Goal: Check status

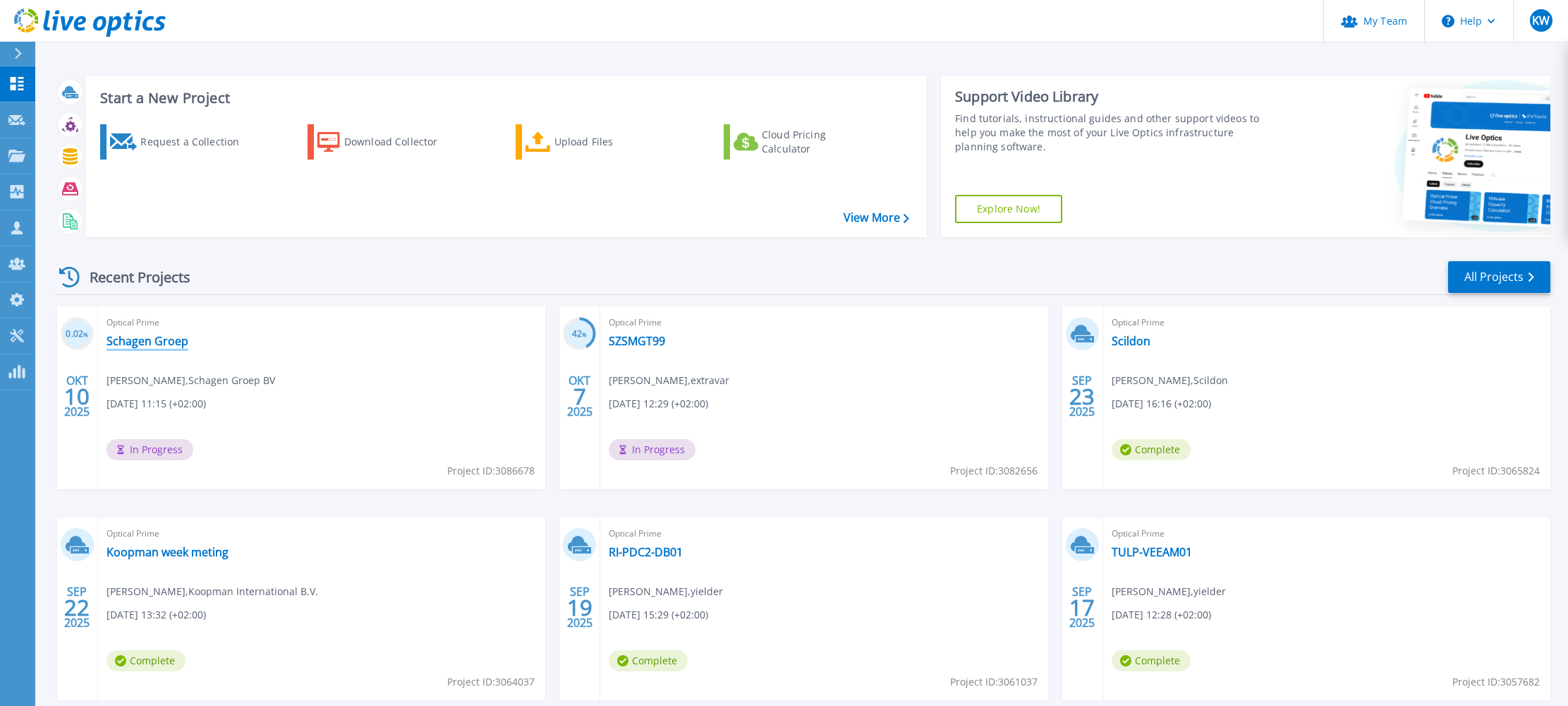
click at [149, 338] on link "Schagen Groep" at bounding box center [147, 341] width 82 height 14
click at [157, 337] on link "Schagen Groep" at bounding box center [147, 341] width 82 height 14
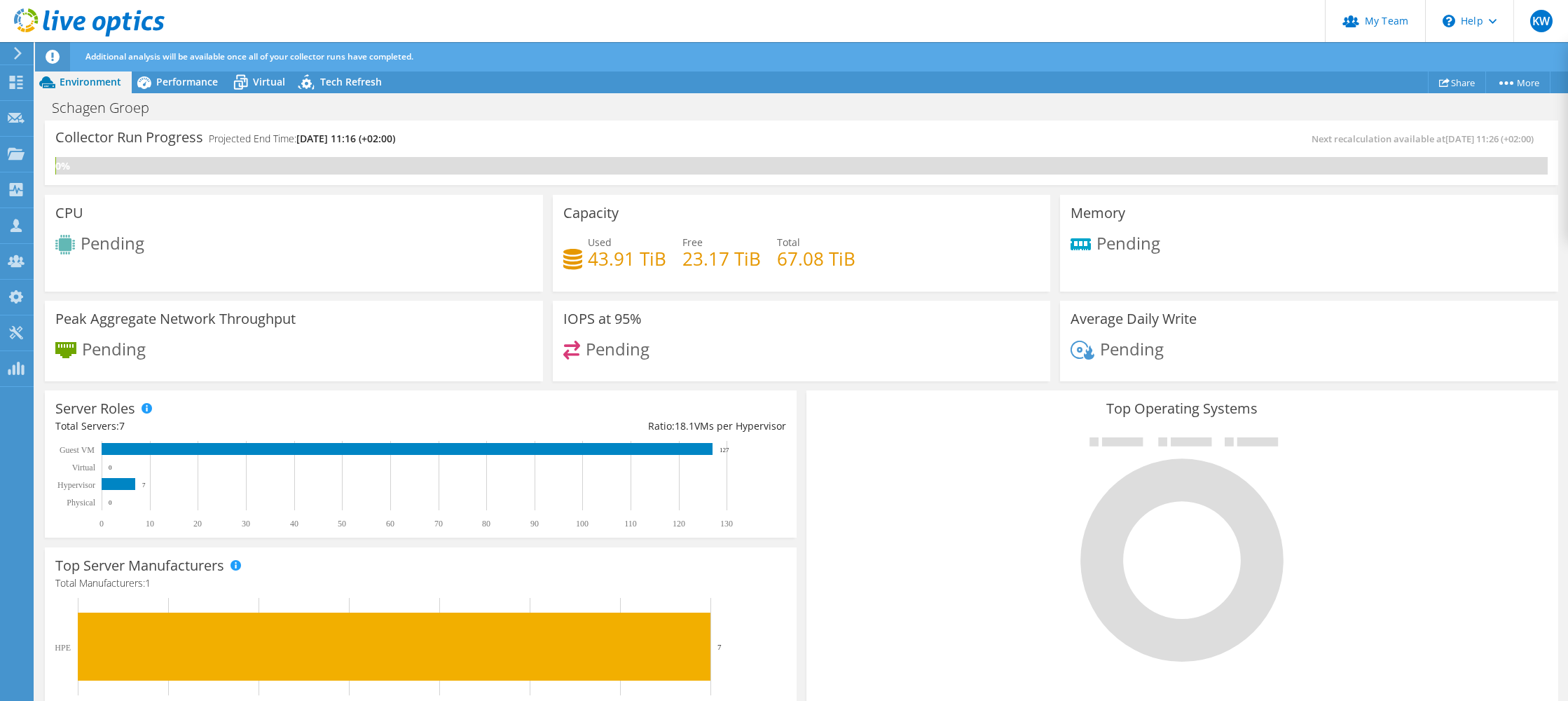
scroll to position [156, 0]
